Goal: Find specific page/section: Find specific page/section

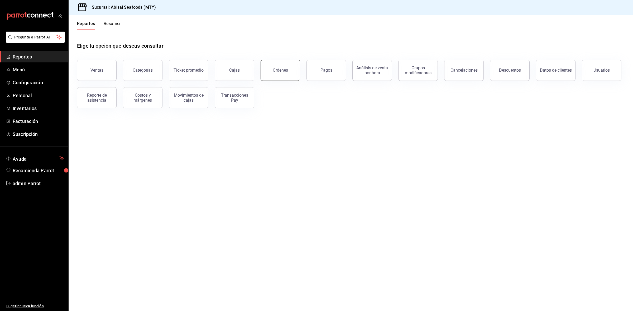
click at [279, 68] on div "Órdenes" at bounding box center [280, 70] width 15 height 5
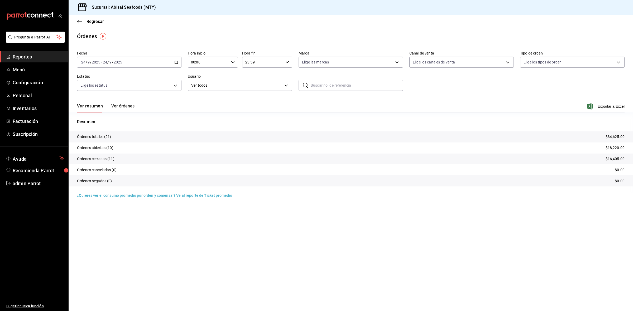
click at [125, 108] on button "Ver órdenes" at bounding box center [122, 108] width 23 height 9
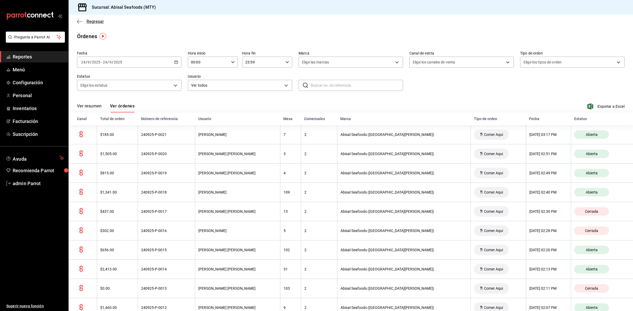
click at [82, 22] on span "Regresar" at bounding box center [90, 21] width 27 height 5
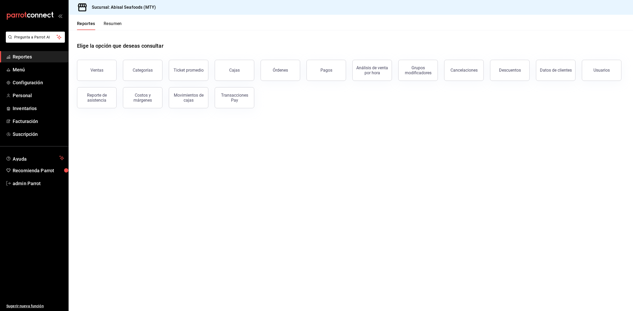
click at [334, 73] on button "Pagos" at bounding box center [326, 70] width 40 height 21
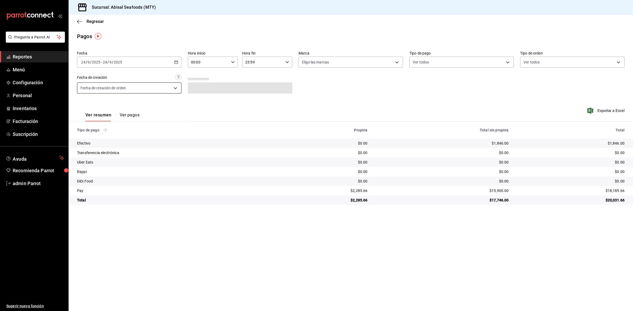
click at [139, 90] on body "Pregunta a Parrot AI Reportes Menú Configuración Personal Inventarios Facturaci…" at bounding box center [316, 155] width 633 height 311
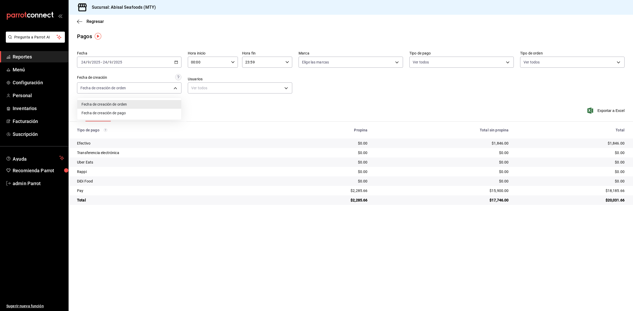
click at [382, 64] on div at bounding box center [316, 155] width 633 height 311
click at [432, 58] on body "Pregunta a Parrot AI Reportes Menú Configuración Personal Inventarios Facturaci…" at bounding box center [316, 155] width 633 height 311
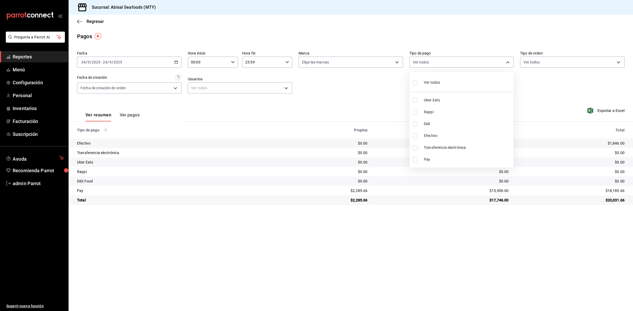
click at [133, 116] on div at bounding box center [316, 155] width 633 height 311
click at [131, 114] on button "Ver pagos" at bounding box center [130, 117] width 20 height 9
